Goal: Task Accomplishment & Management: Complete application form

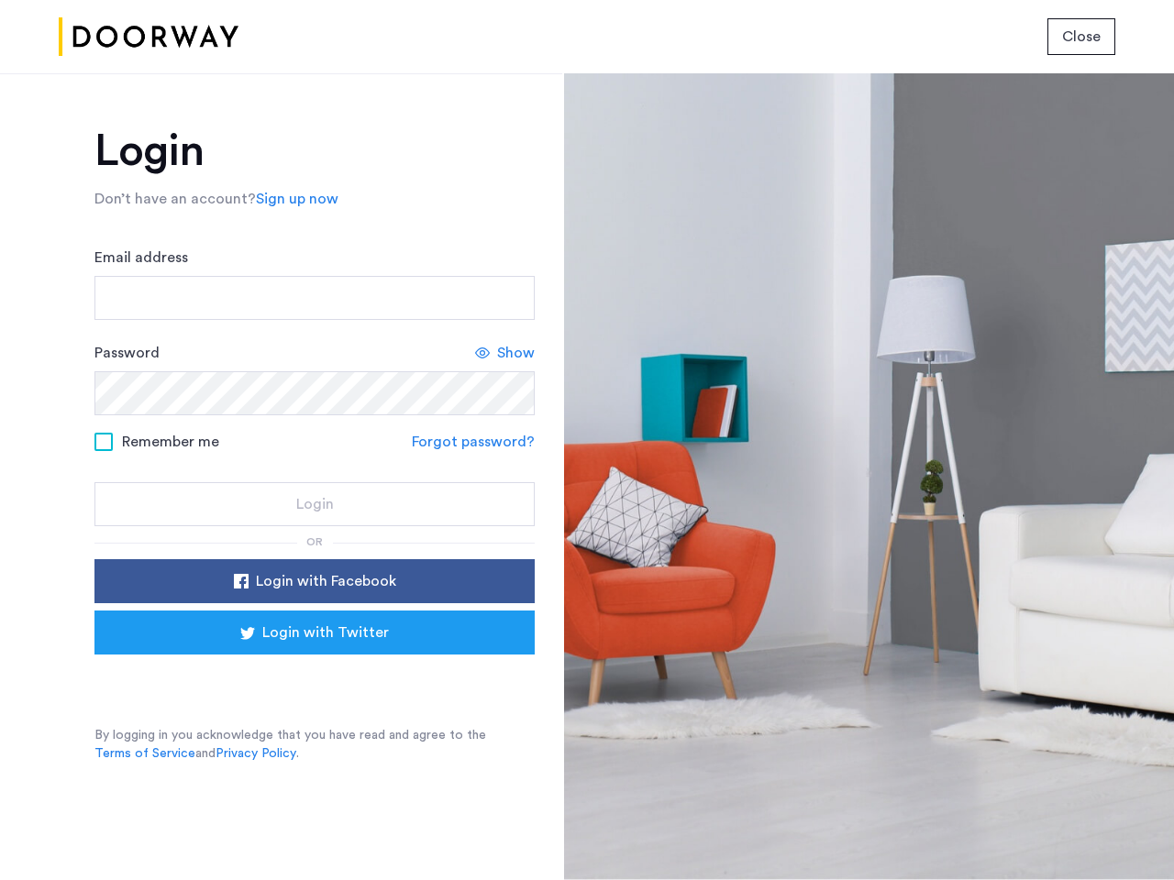
click at [1081, 37] on span "Close" at bounding box center [1081, 37] width 39 height 22
click at [293, 199] on link "Sign up now" at bounding box center [297, 199] width 83 height 22
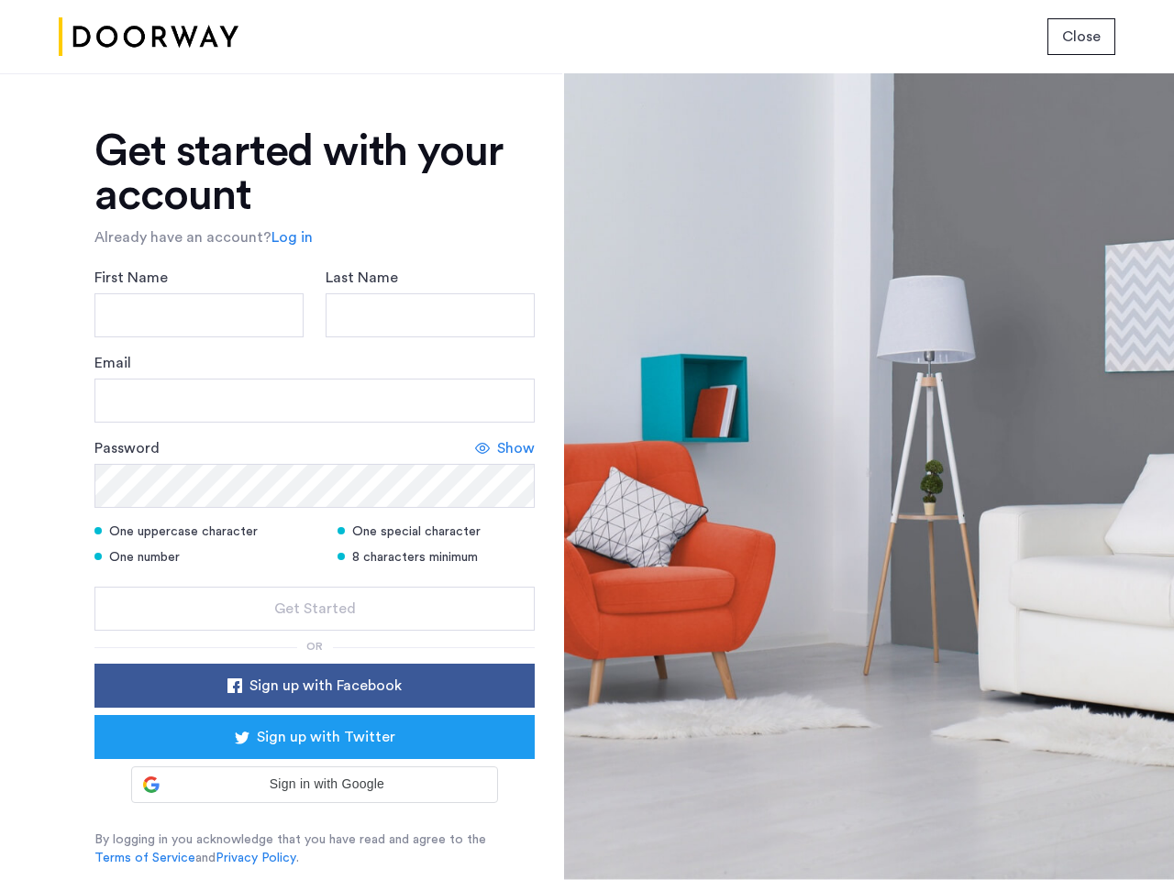
click at [505, 353] on div "Email" at bounding box center [314, 387] width 440 height 71
click at [476, 442] on icon at bounding box center [482, 448] width 15 height 15
click at [315, 581] on form "First Name Last Name Email Password Show One uppercase character One special ch…" at bounding box center [314, 449] width 440 height 364
click at [315, 633] on div "Get started with your account Already have an account? Log in First Name Last N…" at bounding box center [314, 498] width 440 height 738
